Goal: Information Seeking & Learning: Learn about a topic

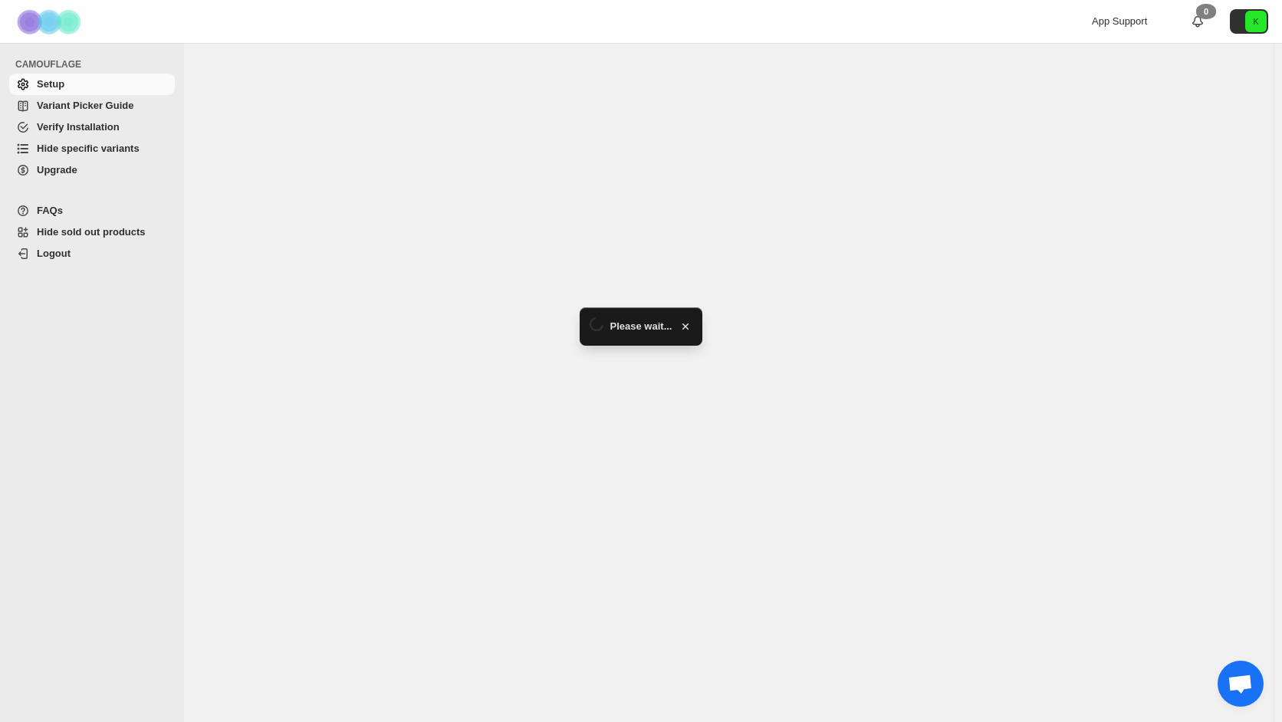
select select "******"
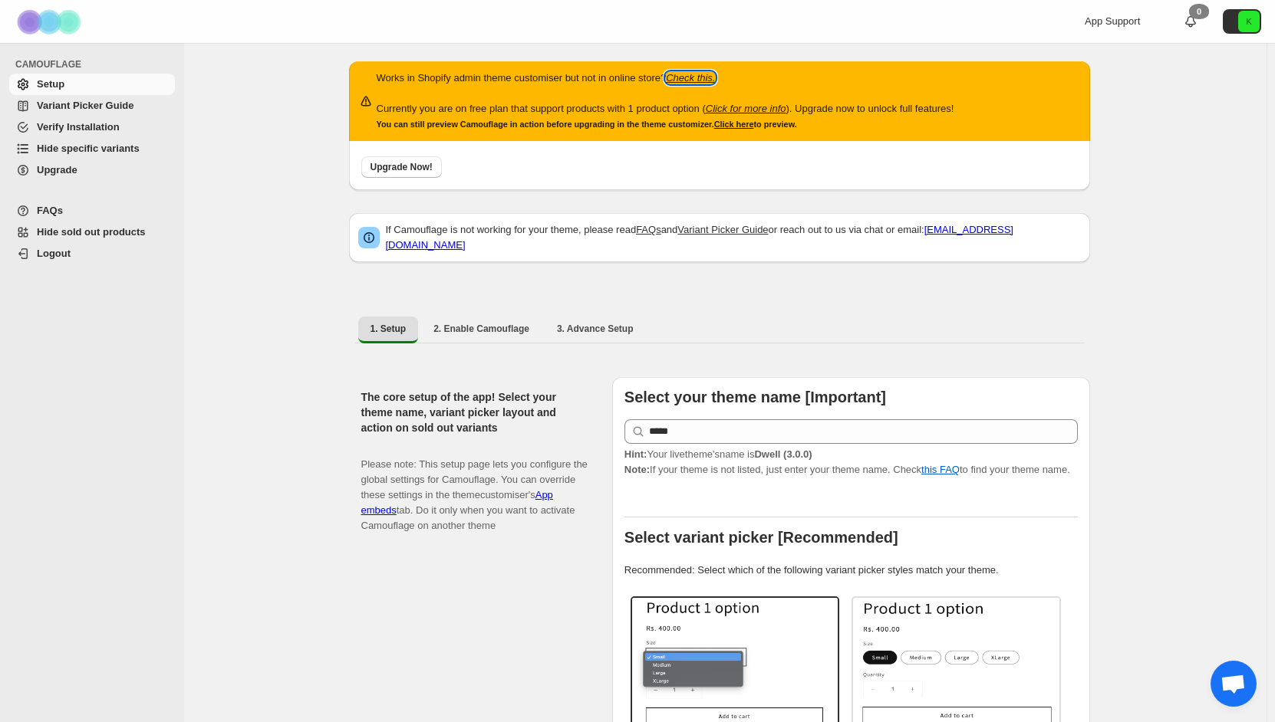
click at [693, 81] on icon "Check this." at bounding box center [690, 78] width 49 height 12
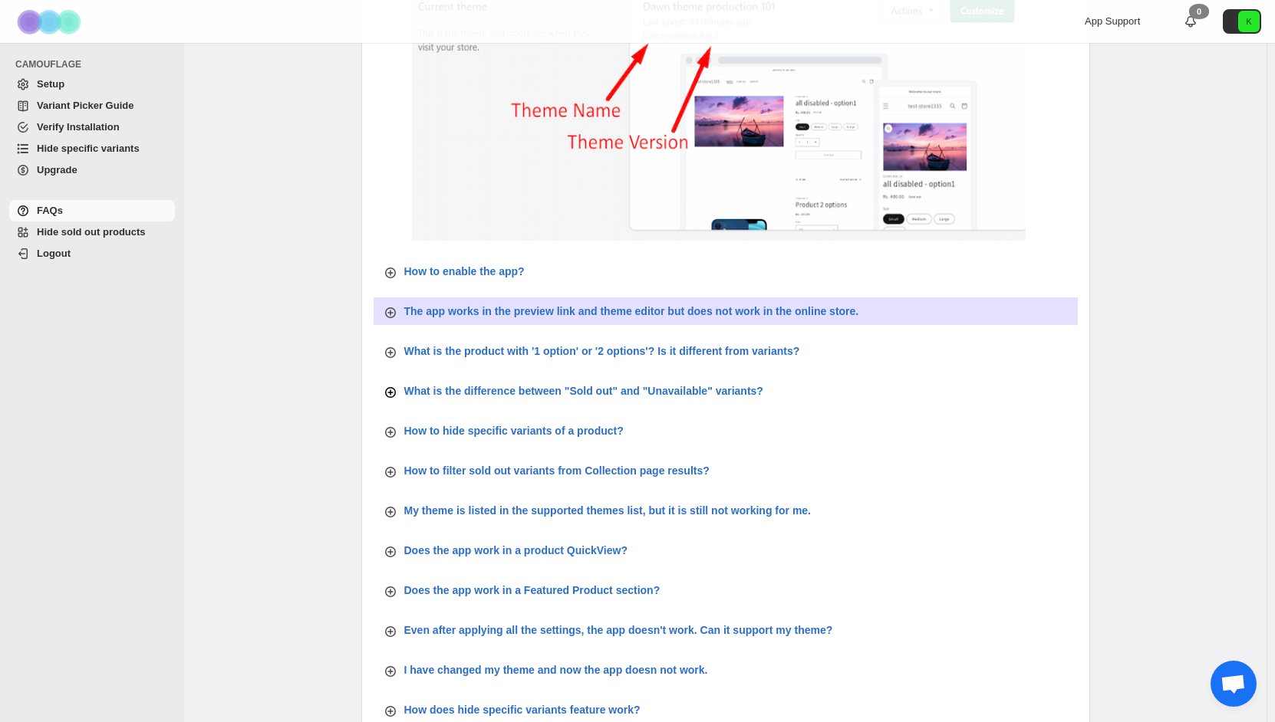
scroll to position [383, 0]
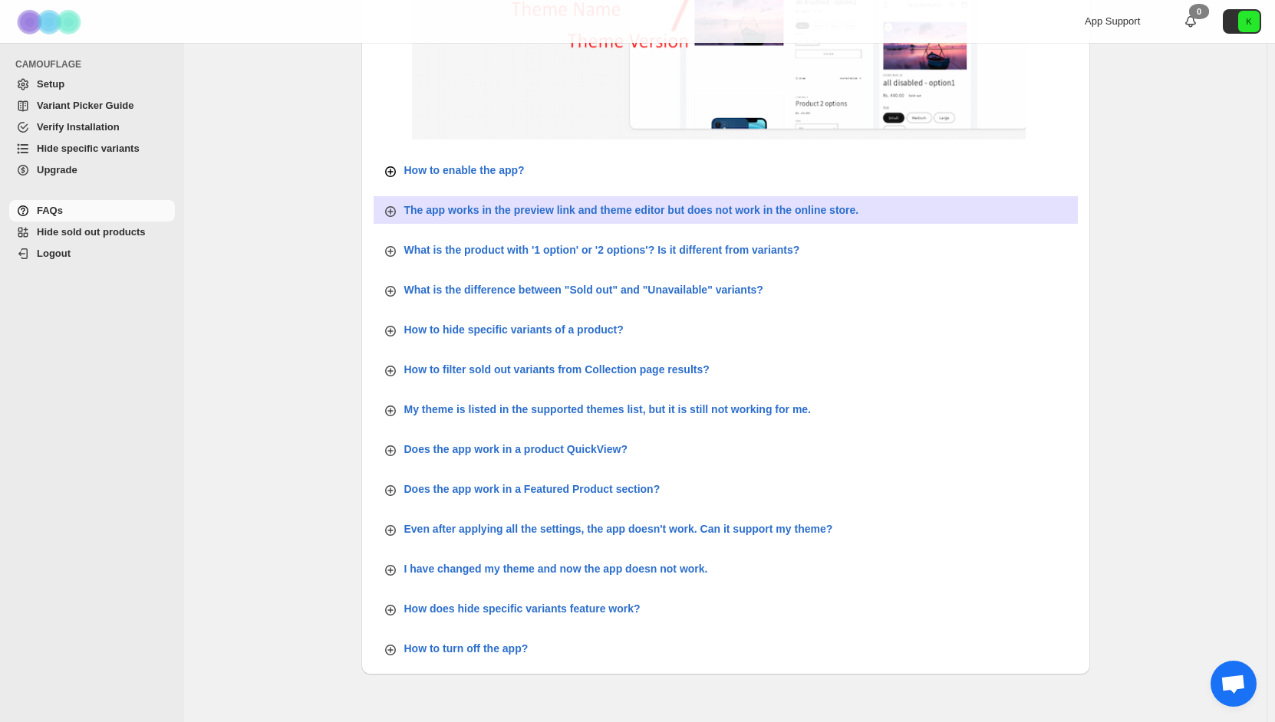
click at [397, 173] on icon "button" at bounding box center [390, 171] width 15 height 15
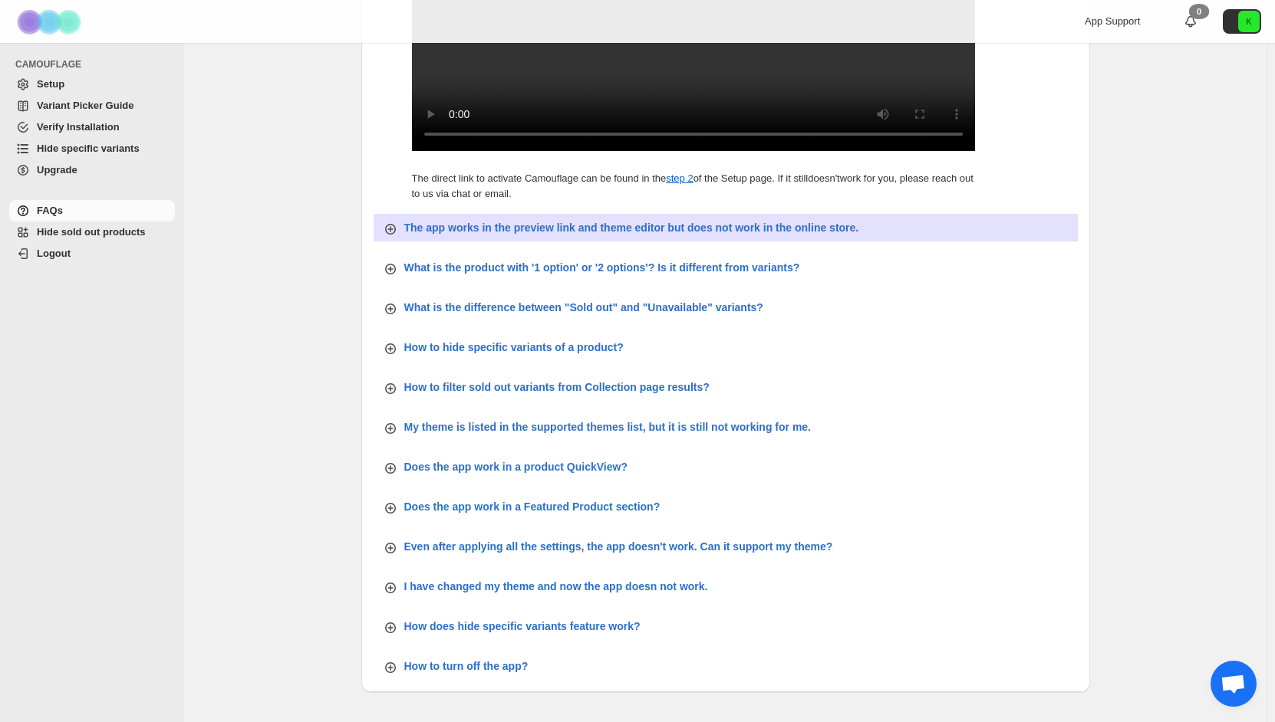
scroll to position [1150, 0]
click at [393, 235] on icon "button" at bounding box center [390, 227] width 15 height 15
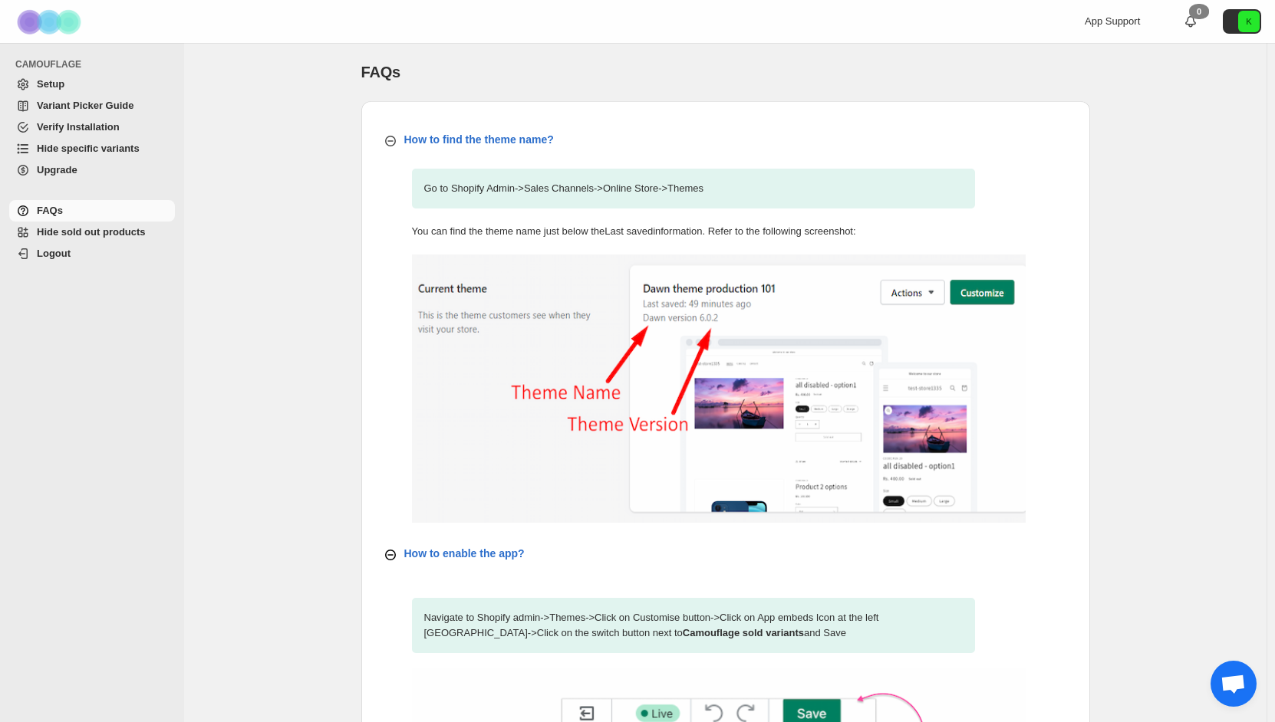
click at [64, 173] on span "Upgrade" at bounding box center [57, 170] width 41 height 12
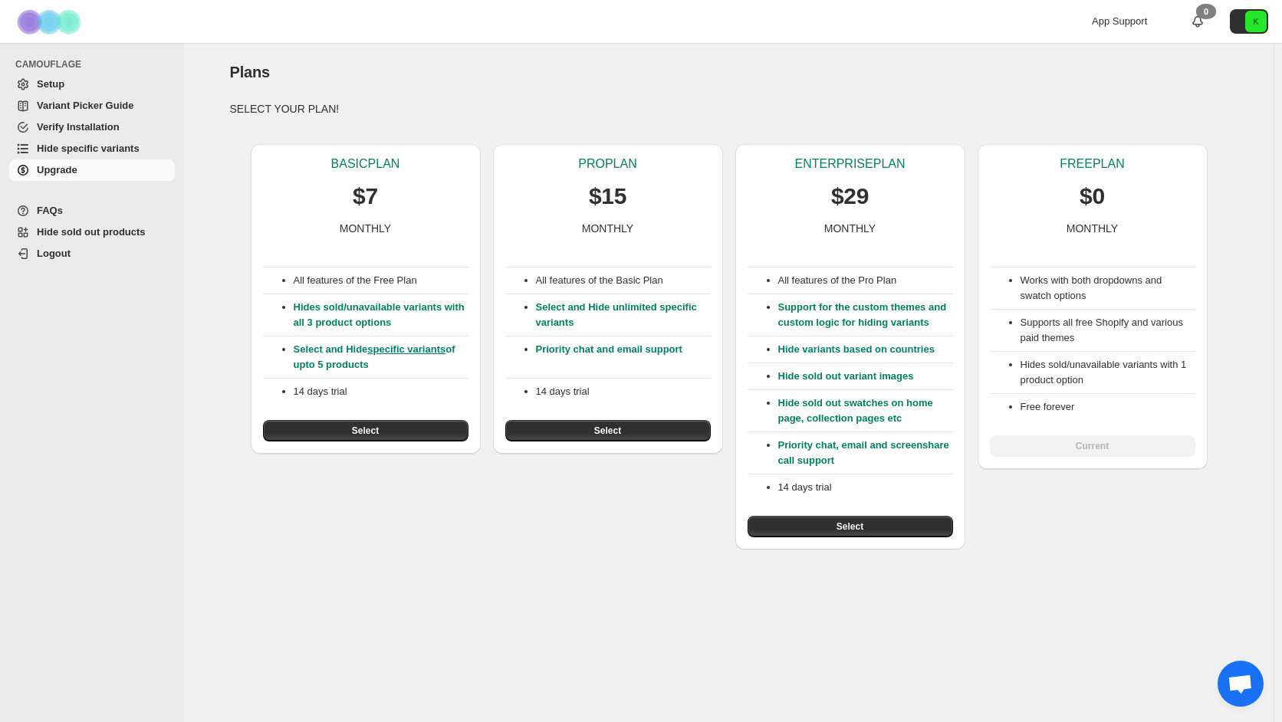
click at [406, 354] on link "specific variants" at bounding box center [406, 350] width 78 height 12
